Goal: Find specific page/section: Find specific page/section

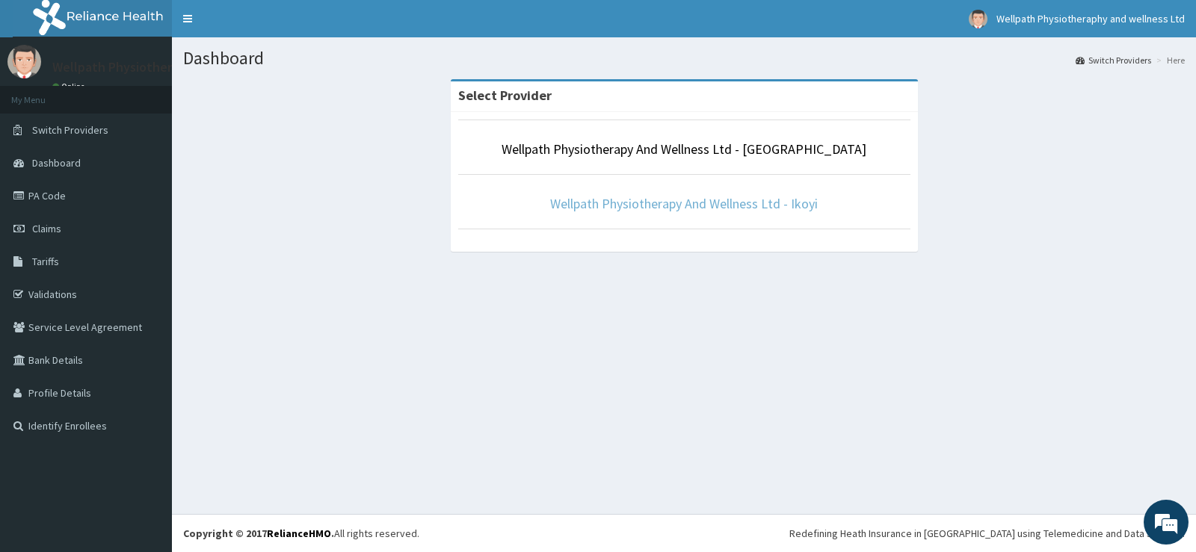
click at [681, 200] on link "Wellpath Physiotherapy And Wellness Ltd - Ikoyi" at bounding box center [684, 203] width 268 height 17
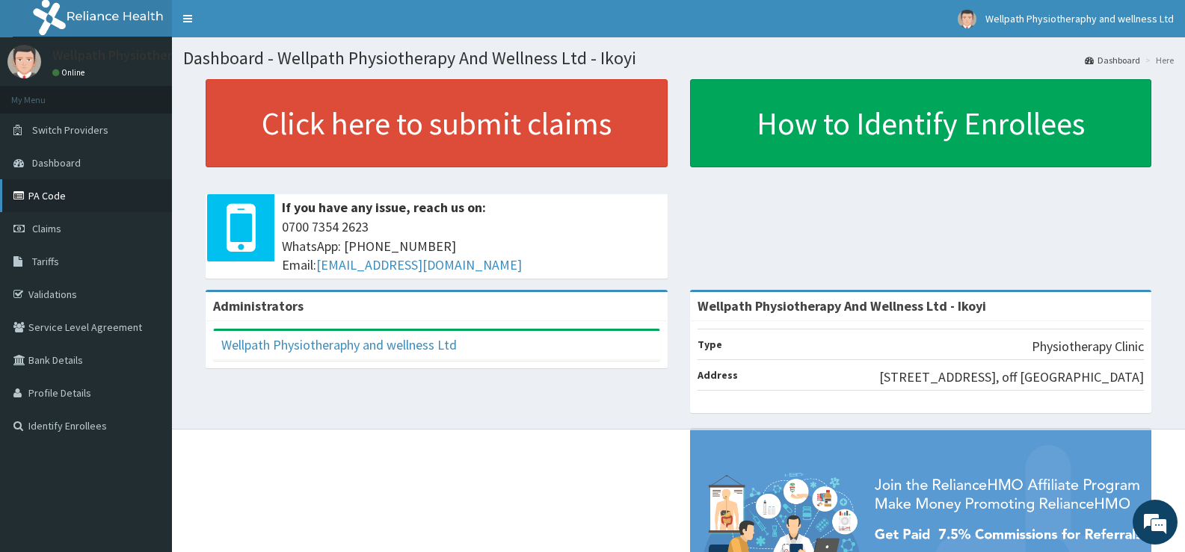
click at [64, 190] on link "PA Code" at bounding box center [86, 195] width 172 height 33
